Goal: Transaction & Acquisition: Purchase product/service

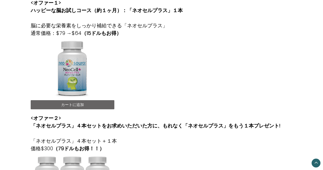
scroll to position [137, 0]
click at [73, 74] on img at bounding box center [62, 68] width 63 height 63
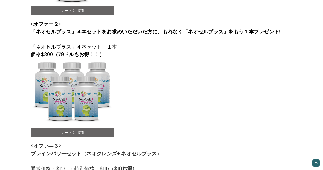
scroll to position [209, 0]
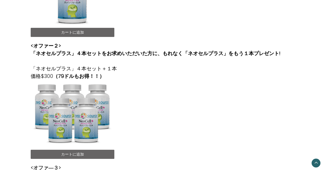
click at [87, 32] on link "カートに追加" at bounding box center [73, 32] width 84 height 9
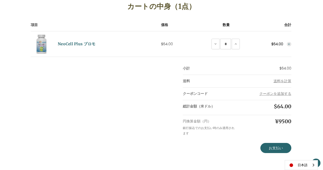
scroll to position [83, 0]
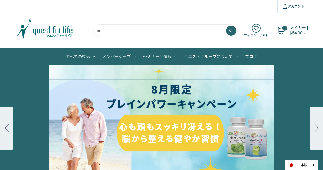
click at [301, 33] on span "$64.00" at bounding box center [295, 33] width 13 height 6
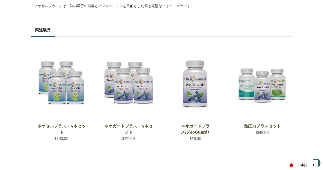
scroll to position [347, 0]
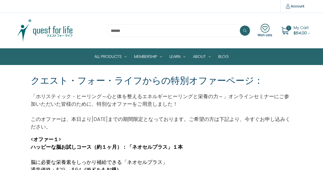
click at [299, 29] on span "My Cart" at bounding box center [300, 28] width 15 height 6
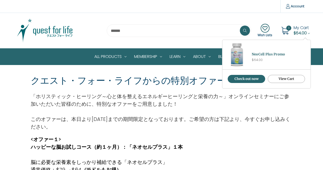
click at [274, 77] on link "View Cart" at bounding box center [287, 79] width 38 height 8
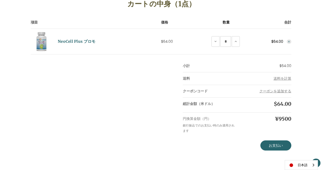
scroll to position [86, 0]
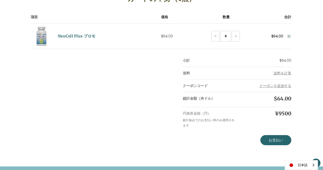
click at [288, 36] on icon "Remove NeoCell Plus Promo from cart" at bounding box center [288, 36] width 3 height 3
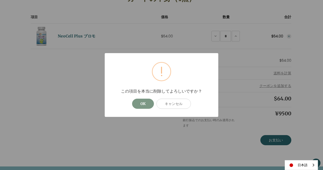
click at [145, 102] on button "OK" at bounding box center [143, 104] width 22 height 10
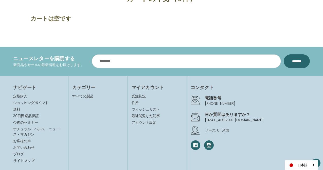
scroll to position [86, 0]
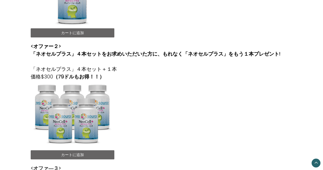
scroll to position [263, 0]
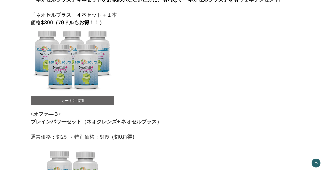
click at [84, 102] on link "カートに追加" at bounding box center [73, 100] width 84 height 9
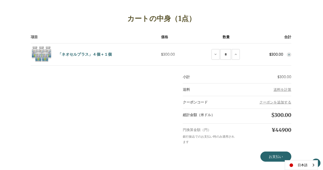
scroll to position [72, 0]
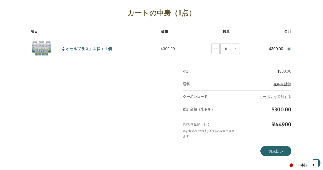
click at [280, 83] on span "送料を計算" at bounding box center [282, 84] width 18 height 5
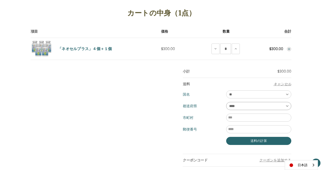
click at [264, 105] on select "**** ** ** ** ** ** ** ** ** ** *** ** *** ** ** ** ** ** *** **** ** ** ** ***…" at bounding box center [258, 106] width 65 height 8
select select "***"
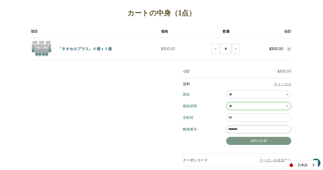
type input "*******"
click at [254, 140] on button "送料の計算" at bounding box center [258, 141] width 65 height 8
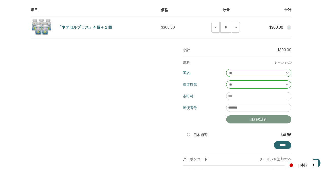
scroll to position [106, 0]
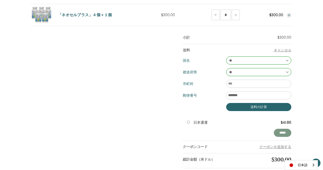
click at [279, 134] on input "**********" at bounding box center [282, 133] width 17 height 8
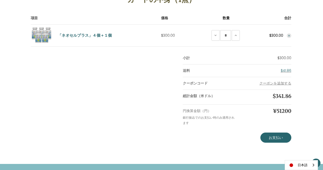
scroll to position [86, 0]
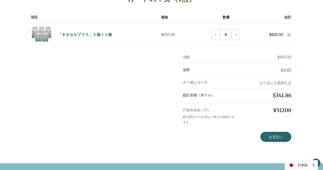
click at [289, 34] on use "Remove NeoCell+ 4 Plus 1 Promotion from cart" at bounding box center [289, 35] width 2 height 2
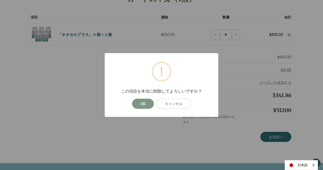
click at [141, 103] on button "OK" at bounding box center [143, 104] width 22 height 10
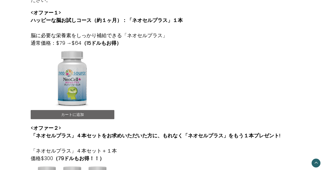
scroll to position [134, 0]
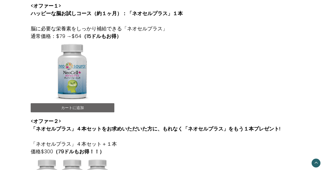
click at [98, 109] on link "カートに追加" at bounding box center [73, 107] width 84 height 9
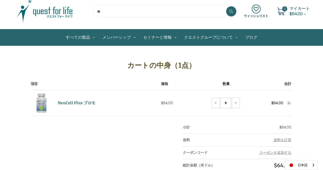
scroll to position [24, 0]
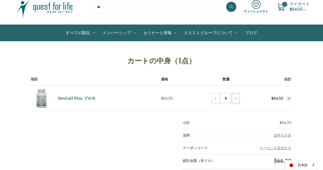
click at [237, 98] on icon at bounding box center [236, 99] width 4 height 4
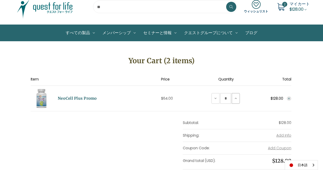
click at [237, 96] on button "Increase Quantity of NeoCell Plus Promo" at bounding box center [236, 98] width 8 height 11
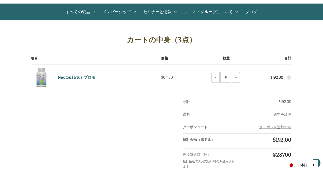
scroll to position [64, 0]
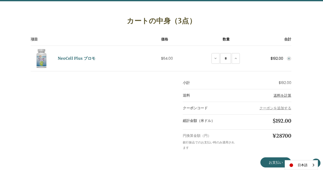
click at [285, 95] on span "送料を計算" at bounding box center [282, 95] width 18 height 5
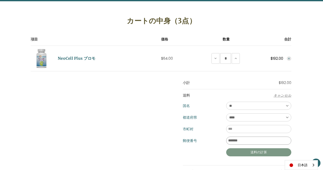
type input "*******"
click at [256, 150] on button "送料の計算" at bounding box center [258, 153] width 65 height 8
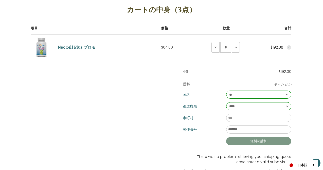
scroll to position [112, 0]
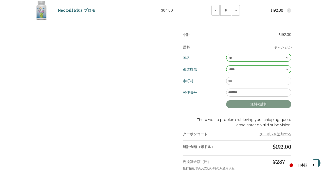
click at [262, 106] on button "送料の計算" at bounding box center [258, 104] width 65 height 8
select select "***"
click at [243, 105] on button "送料の計算" at bounding box center [258, 104] width 65 height 8
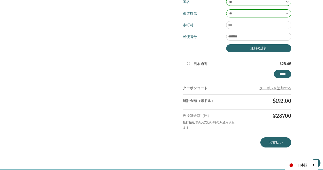
scroll to position [169, 0]
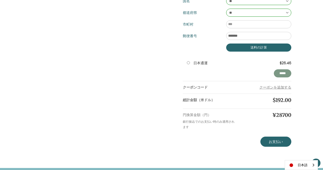
click at [276, 75] on input "**********" at bounding box center [282, 73] width 17 height 8
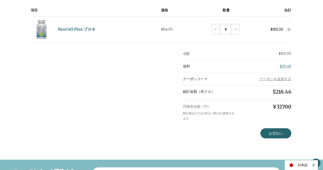
scroll to position [84, 0]
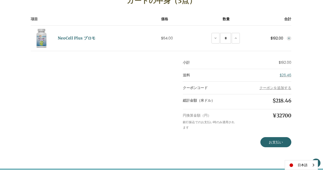
click at [288, 39] on icon "Remove NeoCell Plus Promo from cart" at bounding box center [288, 38] width 3 height 3
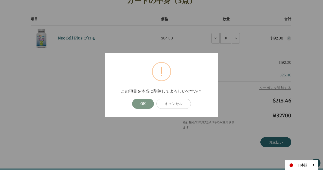
click at [143, 104] on button "OK" at bounding box center [143, 104] width 22 height 10
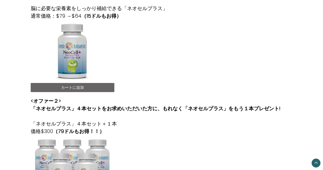
scroll to position [162, 0]
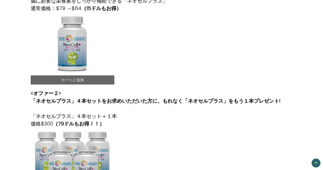
click at [92, 80] on link "カートに追加" at bounding box center [73, 80] width 84 height 9
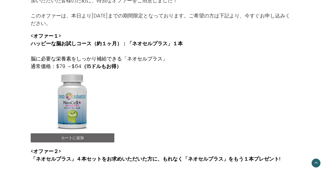
scroll to position [104, 0]
click at [85, 134] on link "カートに追加" at bounding box center [73, 138] width 84 height 9
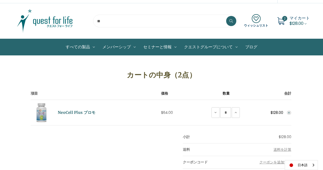
scroll to position [19, 0]
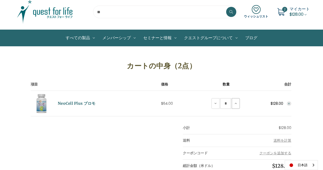
click at [236, 105] on icon at bounding box center [236, 104] width 4 height 4
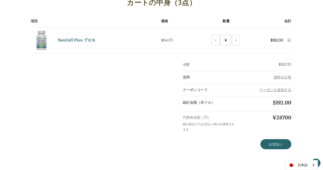
scroll to position [97, 0]
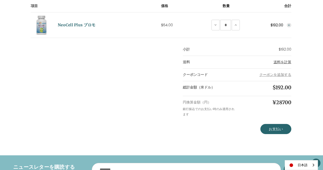
click at [283, 63] on span "送料を計算" at bounding box center [282, 62] width 18 height 5
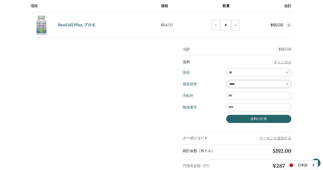
select select "***"
click at [242, 120] on button "送料の計算" at bounding box center [258, 119] width 65 height 8
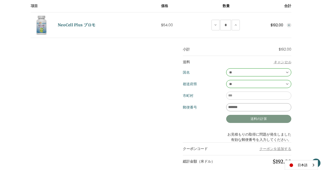
type input "*******"
click at [247, 119] on button "送料の計算" at bounding box center [258, 119] width 65 height 8
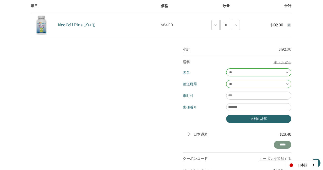
click at [282, 144] on input "*****" at bounding box center [282, 145] width 17 height 8
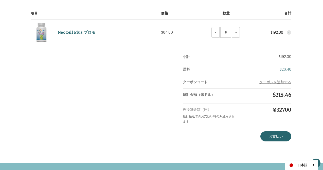
scroll to position [93, 0]
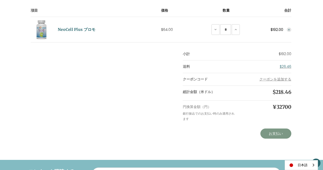
click at [275, 134] on link "お支払い" at bounding box center [275, 134] width 31 height 10
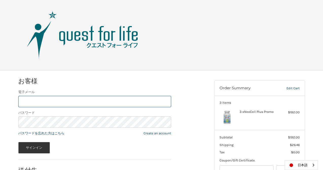
scroll to position [36, 0]
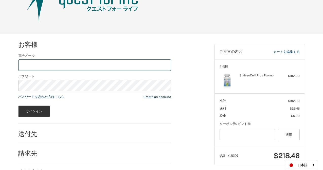
type input "**********"
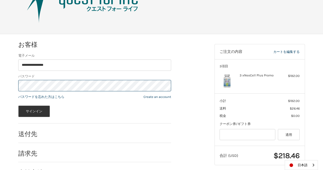
click at [34, 111] on button "サインイン" at bounding box center [34, 112] width 32 height 12
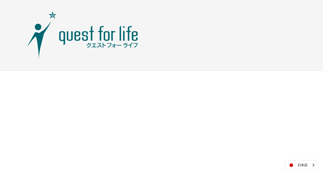
scroll to position [0, 0]
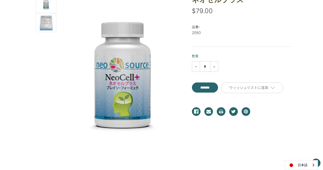
scroll to position [76, 0]
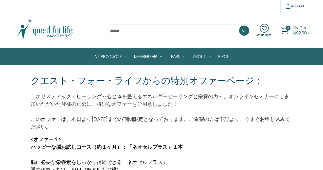
click at [300, 32] on span "$192.00" at bounding box center [300, 33] width 14 height 6
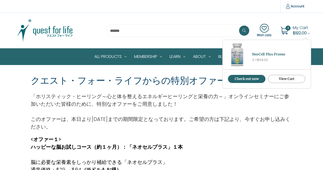
click at [279, 80] on link "View Cart" at bounding box center [287, 79] width 38 height 8
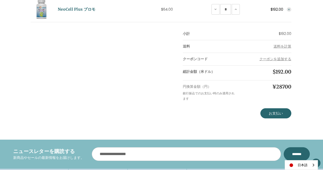
scroll to position [114, 0]
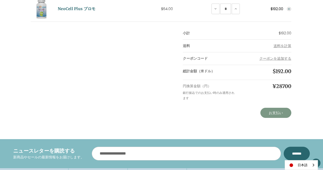
click at [274, 116] on link "お支払い" at bounding box center [275, 113] width 31 height 10
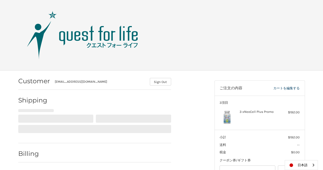
select select "**"
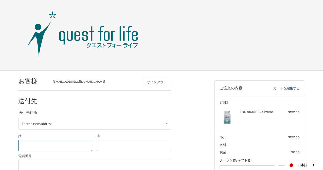
select select "**"
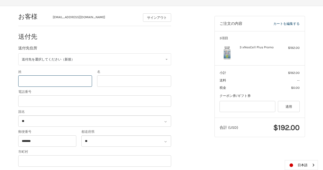
scroll to position [50, 0]
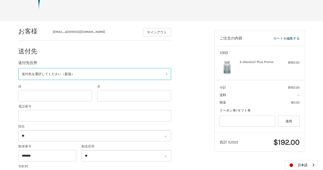
click at [151, 73] on link "送付先を選択してください（新規）" at bounding box center [94, 74] width 153 height 12
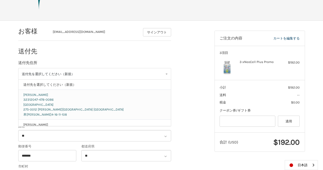
click at [31, 101] on span "32312" at bounding box center [27, 100] width 9 height 4
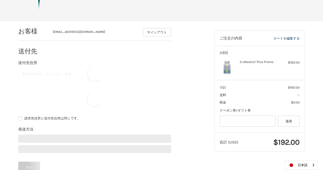
select select "**"
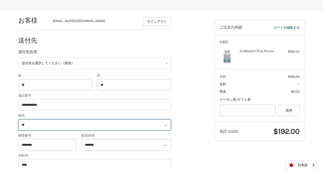
scroll to position [89, 0]
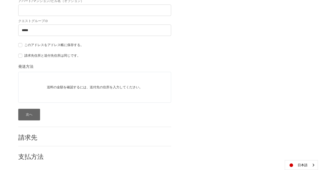
click at [29, 116] on button "次へ" at bounding box center [29, 115] width 22 height 12
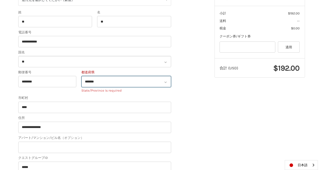
scroll to position [121, 0]
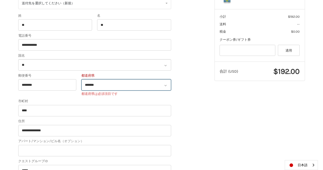
select select "**"
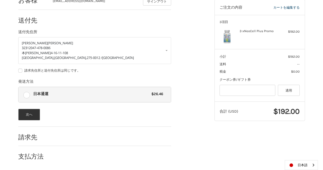
scroll to position [81, 0]
click at [31, 116] on button "次へ" at bounding box center [29, 115] width 22 height 12
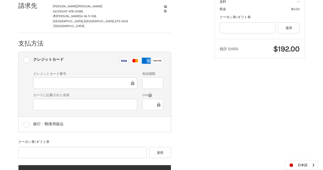
scroll to position [141, 0]
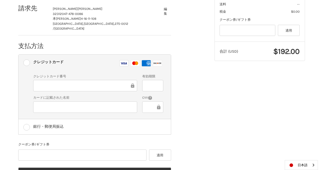
click at [94, 80] on div at bounding box center [85, 85] width 104 height 11
click at [58, 102] on div at bounding box center [85, 107] width 104 height 11
click at [157, 102] on icon at bounding box center [158, 107] width 5 height 11
click at [160, 150] on button "適用" at bounding box center [160, 155] width 22 height 11
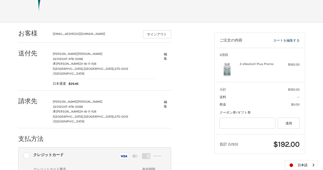
scroll to position [56, 0]
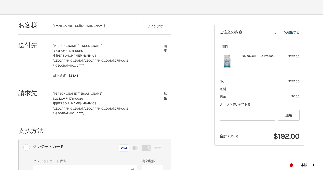
click at [167, 47] on button "編集" at bounding box center [165, 48] width 11 height 12
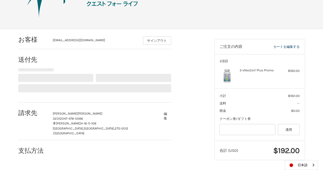
scroll to position [41, 0]
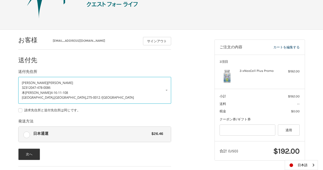
click at [41, 92] on span "本大久保4-16-11-108" at bounding box center [45, 92] width 46 height 5
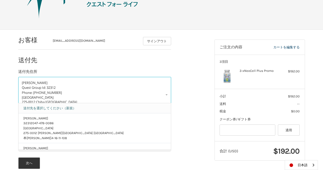
click at [98, 108] on link "送付先を選択してください（新規）" at bounding box center [94, 108] width 147 height 10
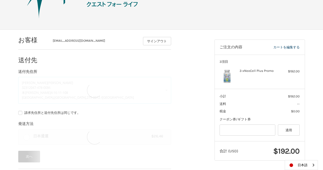
select select "**"
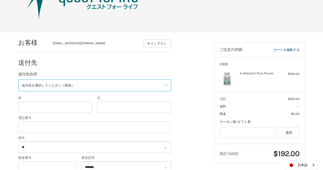
scroll to position [28, 0]
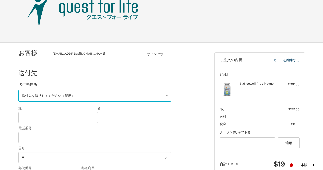
click at [102, 96] on link "送付先を選択してください（新規）" at bounding box center [94, 96] width 153 height 12
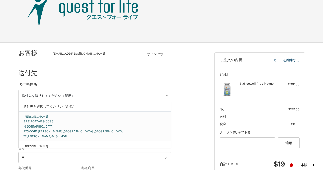
click at [67, 123] on p "32312 047-478-0086" at bounding box center [94, 121] width 142 height 5
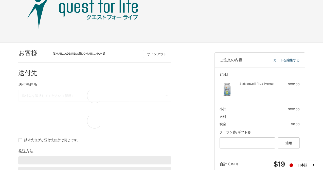
select select "**"
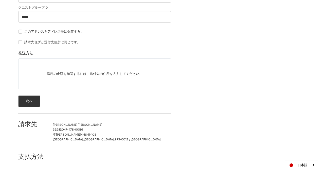
scroll to position [269, 0]
click at [31, 99] on button "次へ" at bounding box center [29, 102] width 22 height 12
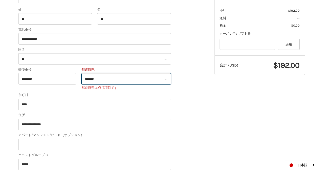
scroll to position [121, 0]
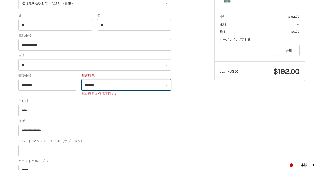
click at [113, 83] on select "******* ** ** ** ** ** ** ** ** ** *** ** *** ** ** ** ** ** *** **** ** ** ** …" at bounding box center [126, 84] width 90 height 11
select select "**"
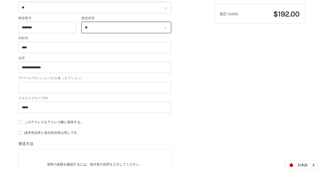
scroll to position [249, 0]
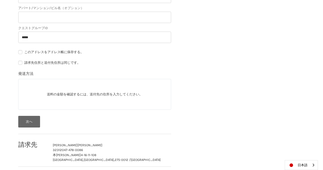
click at [30, 126] on button "次へ" at bounding box center [29, 122] width 22 height 12
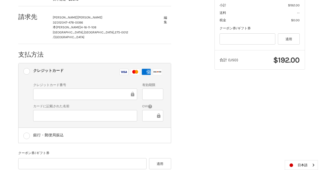
scroll to position [132, 0]
click at [56, 110] on div at bounding box center [85, 115] width 104 height 11
click at [55, 110] on div at bounding box center [85, 115] width 104 height 11
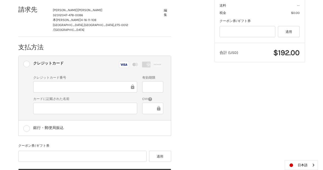
scroll to position [139, 0]
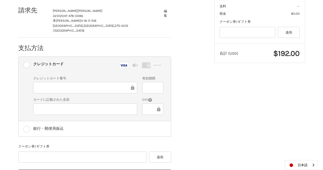
click at [215, 124] on div "お客様 mie0920@gmail.com サインアウト 送付先 美恵 渡部 32312 047-478-0086 本大久保4-16-11-108 習志野市,…" at bounding box center [161, 64] width 304 height 264
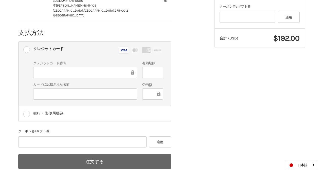
scroll to position [154, 0]
click at [114, 155] on button "注文する" at bounding box center [94, 162] width 153 height 14
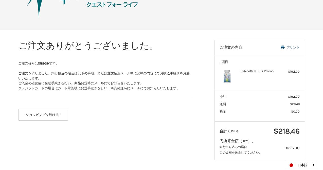
scroll to position [40, 0]
